Goal: Contribute content

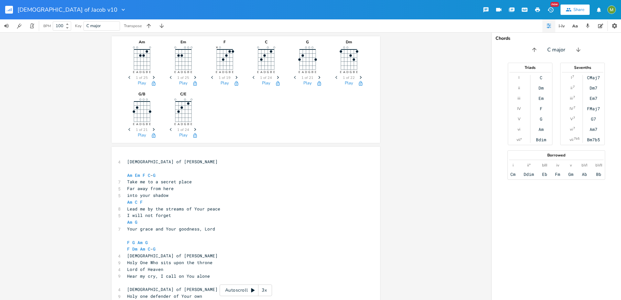
scroll to position [0, 3]
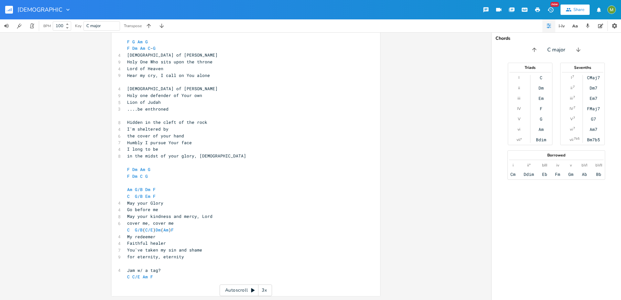
click at [65, 9] on icon "button" at bounding box center [68, 9] width 6 height 6
click at [5, 6] on div "[DEMOGRAPHIC_DATA] of Jacob v10 Edit Rename Collection Collections Delete Delete" at bounding box center [63, 9] width 127 height 19
click at [9, 12] on rect "button" at bounding box center [9, 10] width 8 height 8
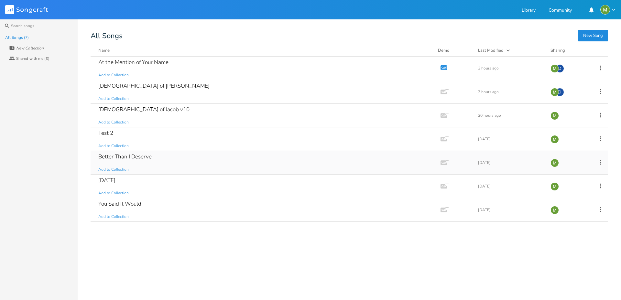
click at [114, 154] on div "Better Than I Deserve" at bounding box center [124, 157] width 53 height 6
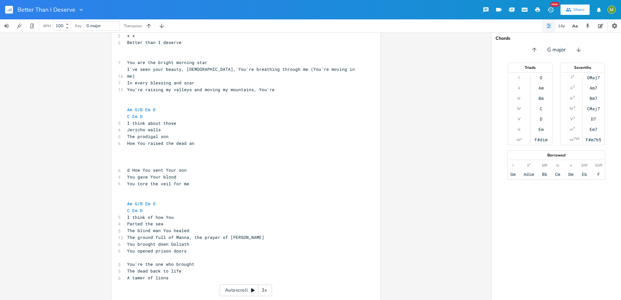
scroll to position [202, 0]
type textarea "You raised the dead an"
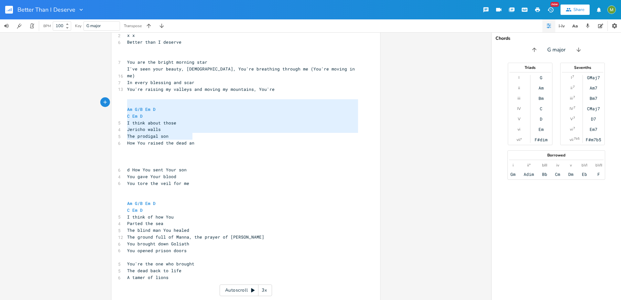
type textarea "Am G/B Em D C Em D I think about those Jericho walls The prodigal son How You r…"
drag, startPoint x: 209, startPoint y: 138, endPoint x: 117, endPoint y: 97, distance: 101.1
click at [117, 97] on div "Am G/B Em D C Em D I think about those Jericho walls The prodigal son How You r…" at bounding box center [246, 166] width 269 height 546
click at [141, 127] on span "Jericho walls" at bounding box center [144, 130] width 34 height 6
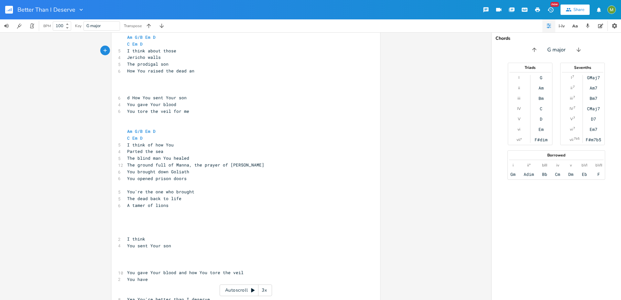
scroll to position [275, 0]
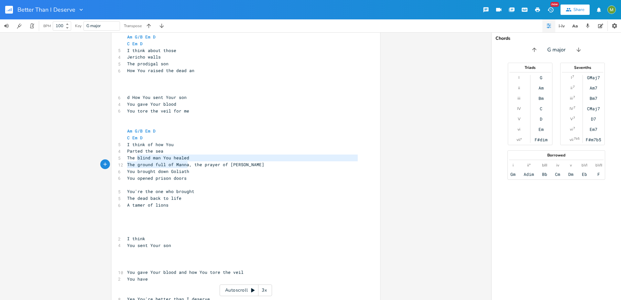
type textarea "ground full of Manna, the prayer of [PERSON_NAME]"
drag, startPoint x: 136, startPoint y: 159, endPoint x: 276, endPoint y: 156, distance: 140.8
click at [276, 162] on pre "The ground full of Manna, the prayer of [PERSON_NAME]" at bounding box center [243, 165] width 234 height 7
click at [195, 168] on pre "You brought down Goliath" at bounding box center [243, 171] width 234 height 7
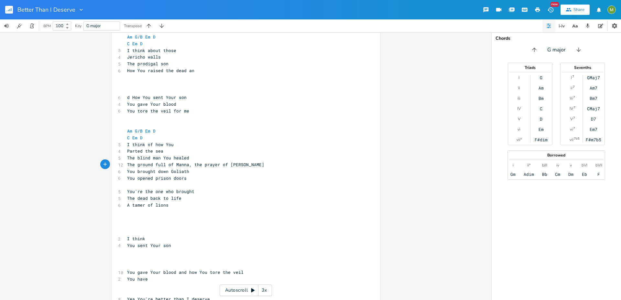
click at [273, 162] on pre "The ground full of Manna, the prayer of [PERSON_NAME]" at bounding box center [243, 165] width 234 height 7
click at [196, 168] on pre "You brought down Goliath" at bounding box center [243, 171] width 234 height 7
click at [262, 168] on pre "You brought down Goliath" at bounding box center [243, 171] width 234 height 7
click at [190, 162] on span "The ground full of Manna, the prayer of [PERSON_NAME]" at bounding box center [195, 165] width 137 height 6
click at [254, 162] on pre "The ground full of Manna, the prayer of [PERSON_NAME]" at bounding box center [243, 165] width 234 height 7
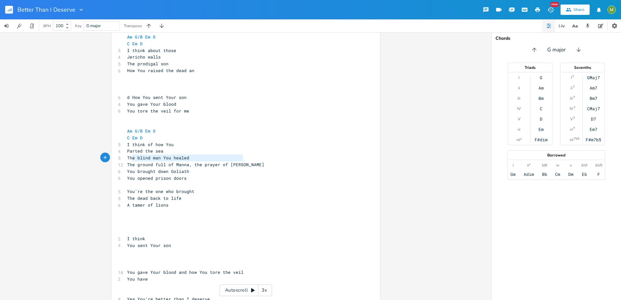
type textarea "he ground full of Manna, the prayer of [PERSON_NAME]"
drag, startPoint x: 246, startPoint y: 157, endPoint x: 127, endPoint y: 159, distance: 119.5
click at [127, 162] on pre "The ground full of Manna, the prayer of [PERSON_NAME]" at bounding box center [243, 165] width 234 height 7
click at [225, 168] on pre "You brought down Goliath" at bounding box center [243, 171] width 234 height 7
click at [188, 168] on pre "You brought down Goliath" at bounding box center [243, 171] width 234 height 7
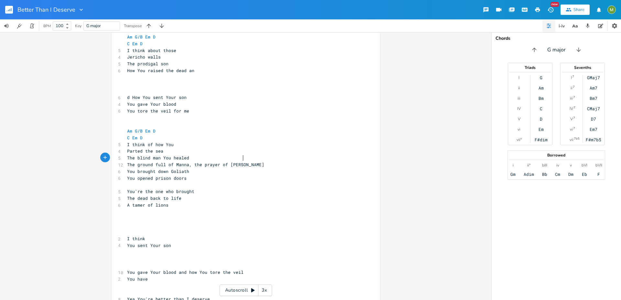
click at [257, 162] on pre "The ground full of Manna, the prayer of [PERSON_NAME]" at bounding box center [243, 165] width 234 height 7
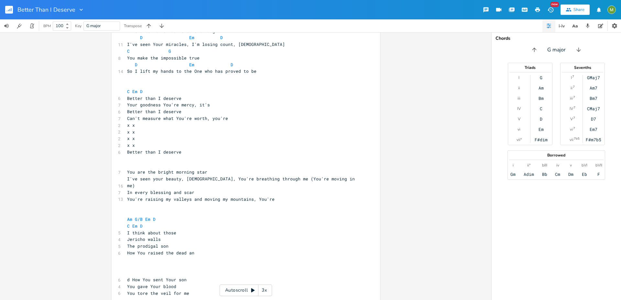
scroll to position [92, 0]
